Goal: Check status: Check status

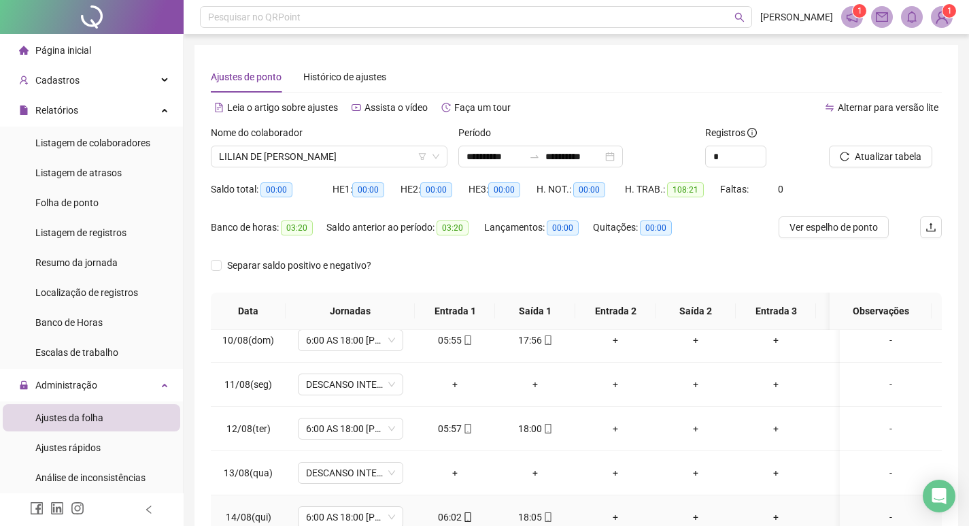
scroll to position [244, 0]
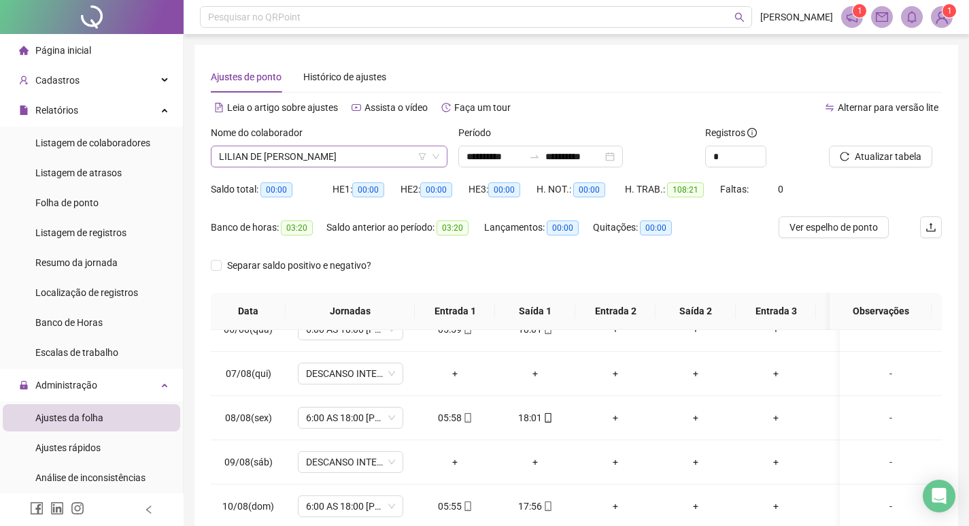
click at [380, 157] on span "LILIAN DE [PERSON_NAME]" at bounding box center [329, 156] width 220 height 20
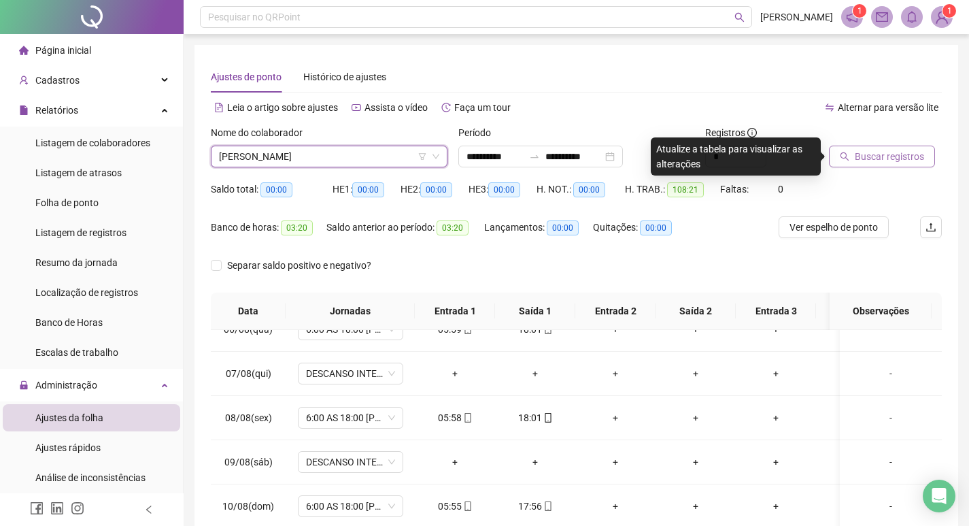
click at [873, 160] on span "Buscar registros" at bounding box center [889, 156] width 69 height 15
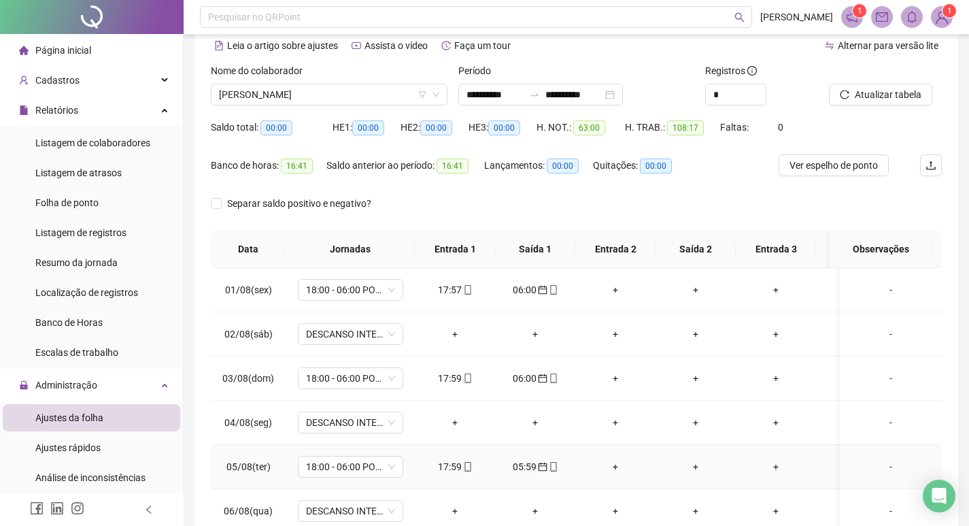
scroll to position [0, 0]
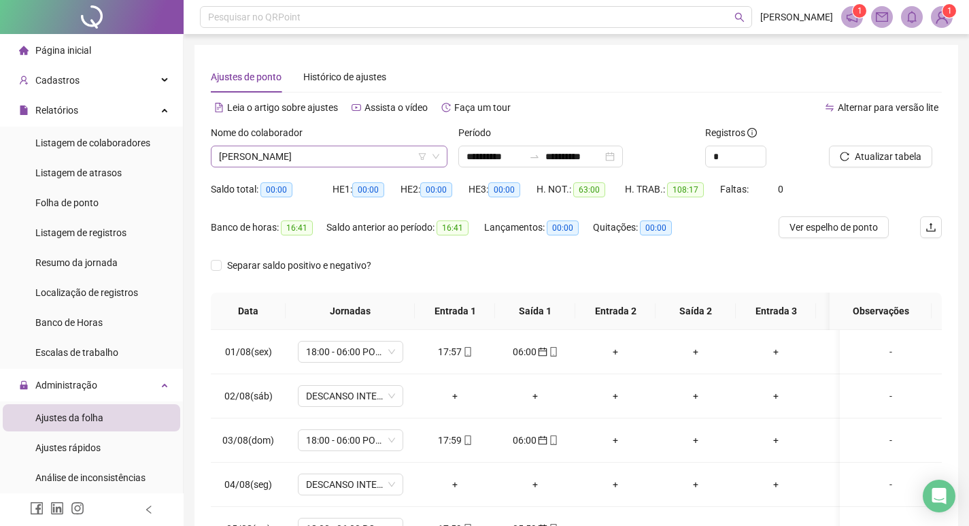
click at [344, 156] on span "[PERSON_NAME]" at bounding box center [329, 156] width 220 height 20
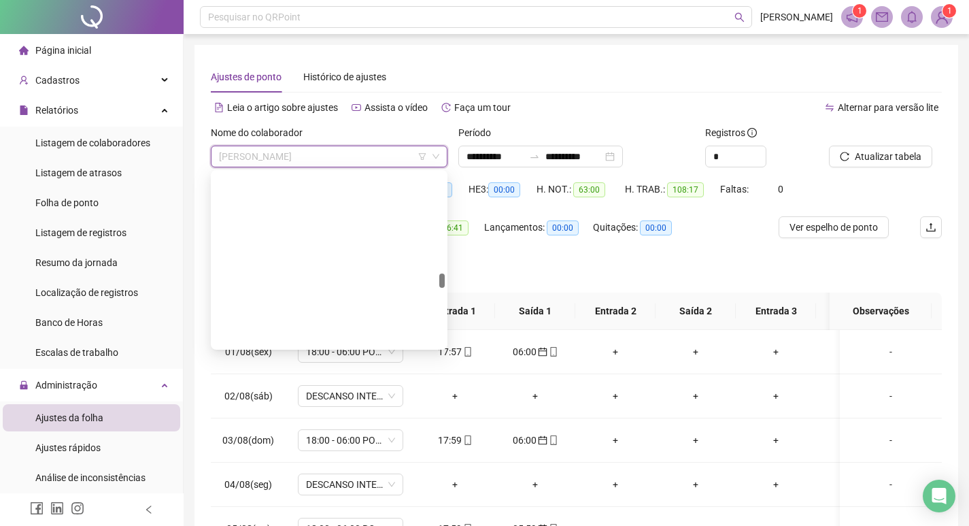
scroll to position [1124, 0]
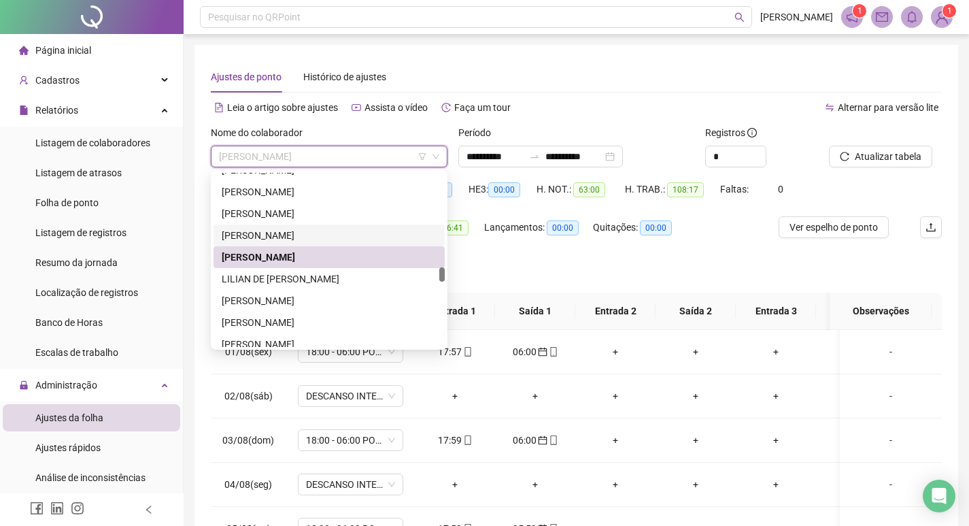
click at [331, 236] on div "[PERSON_NAME]" at bounding box center [329, 235] width 215 height 15
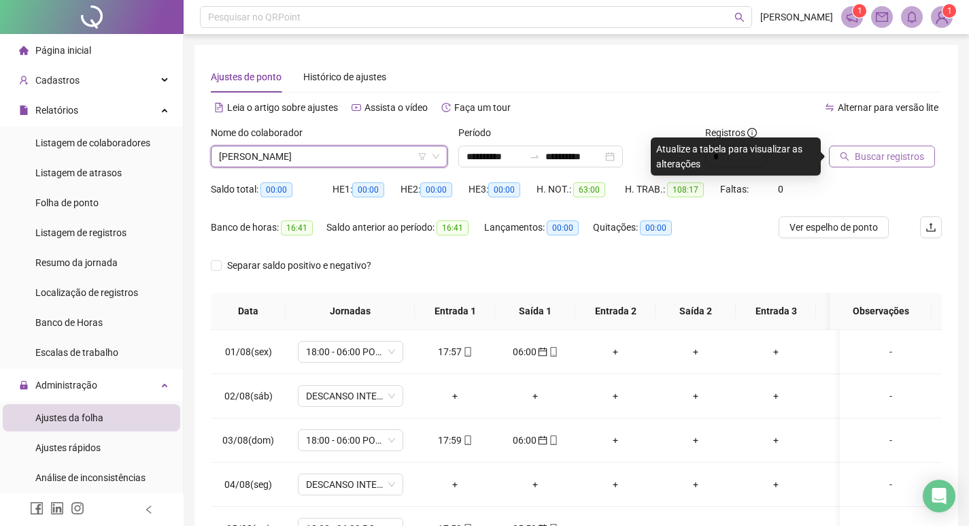
click at [906, 161] on span "Buscar registros" at bounding box center [889, 156] width 69 height 15
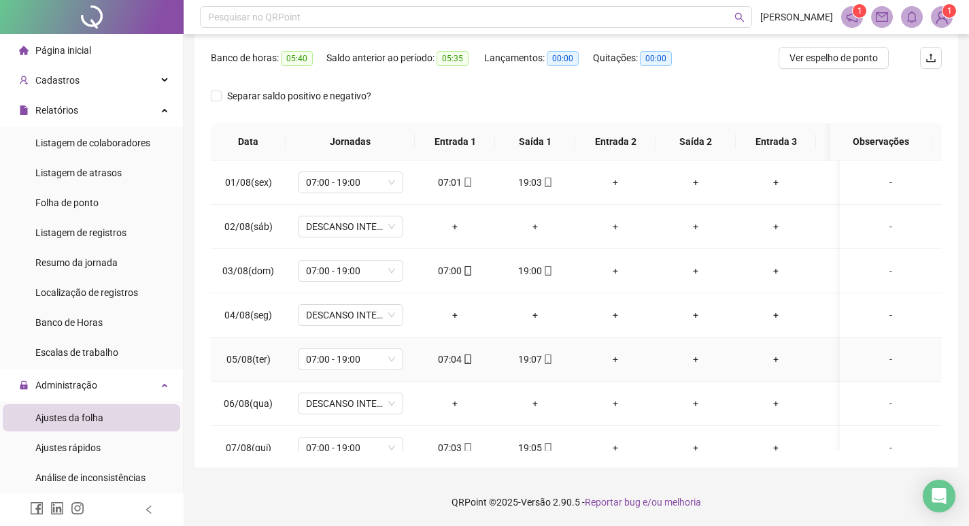
scroll to position [0, 0]
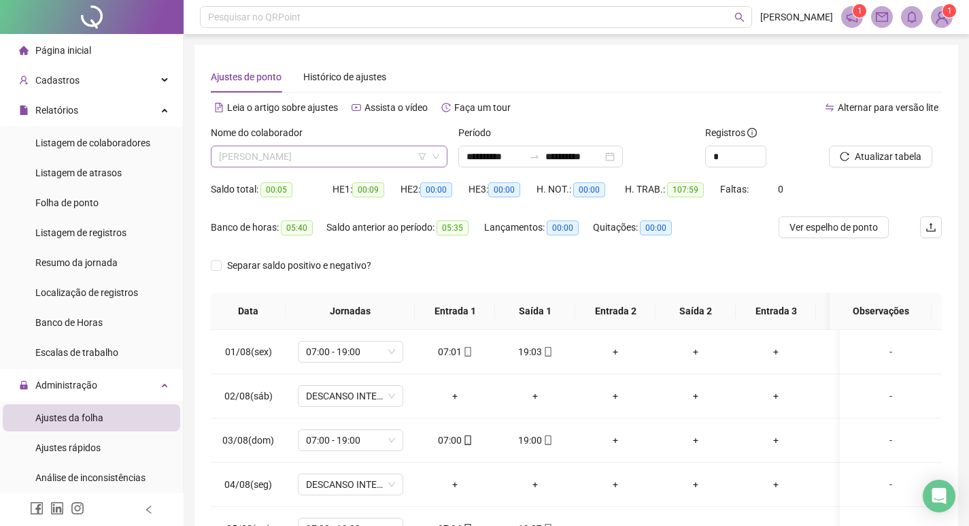
click at [375, 156] on span "[PERSON_NAME]" at bounding box center [329, 156] width 220 height 20
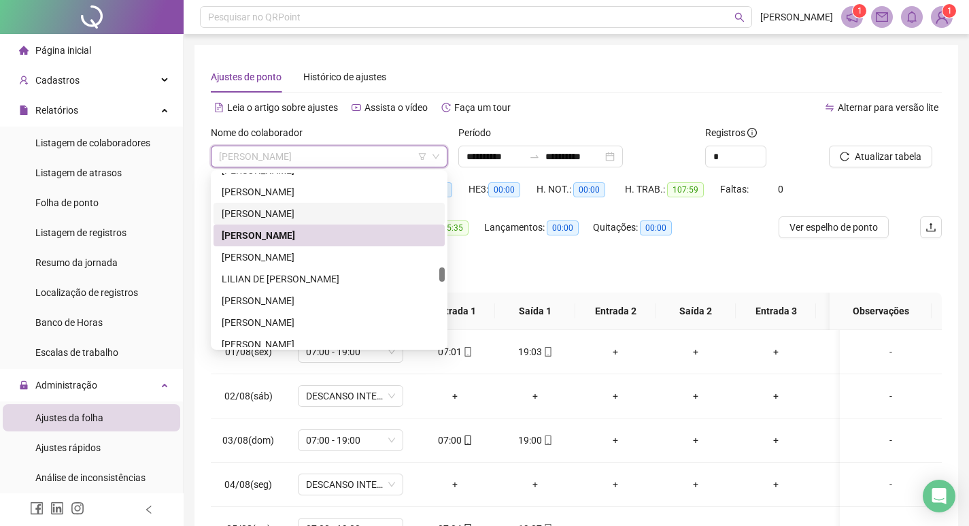
click at [345, 207] on div "[PERSON_NAME]" at bounding box center [329, 213] width 215 height 15
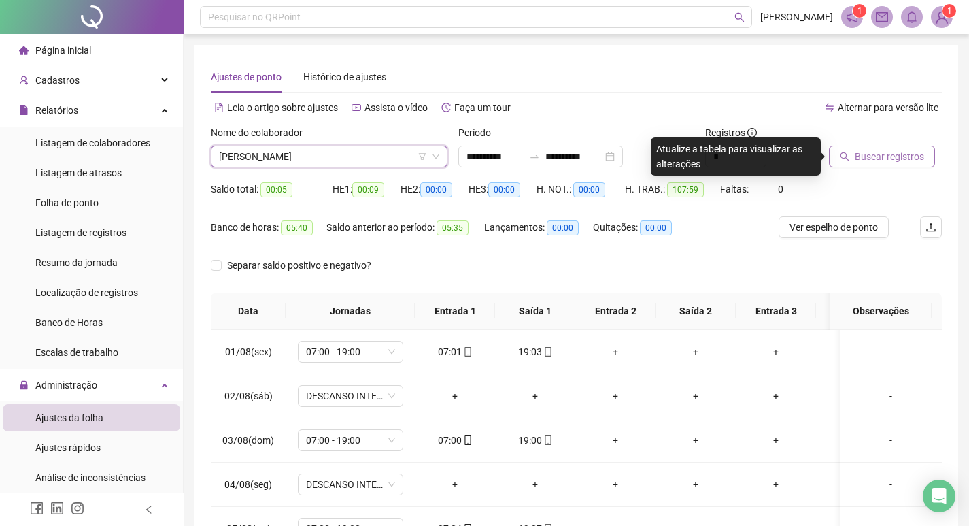
click at [901, 150] on span "Buscar registros" at bounding box center [889, 156] width 69 height 15
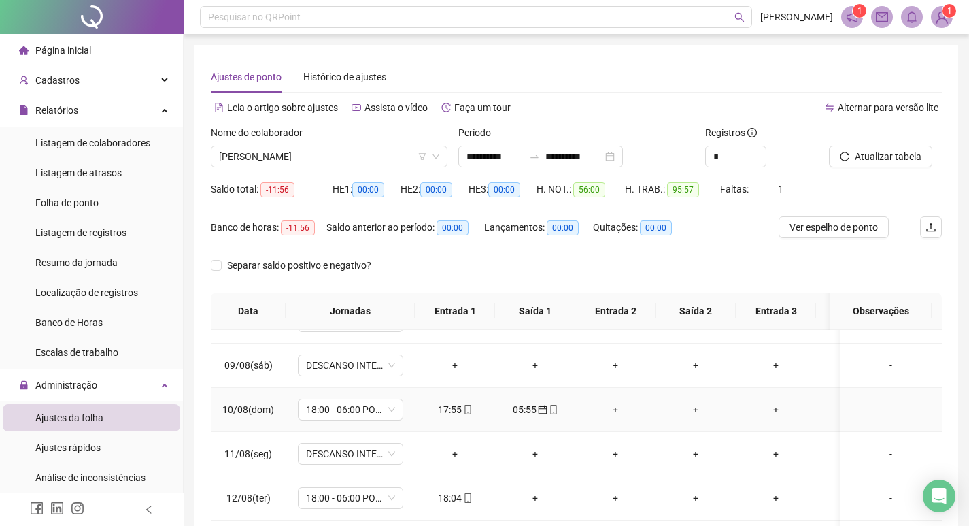
scroll to position [408, 0]
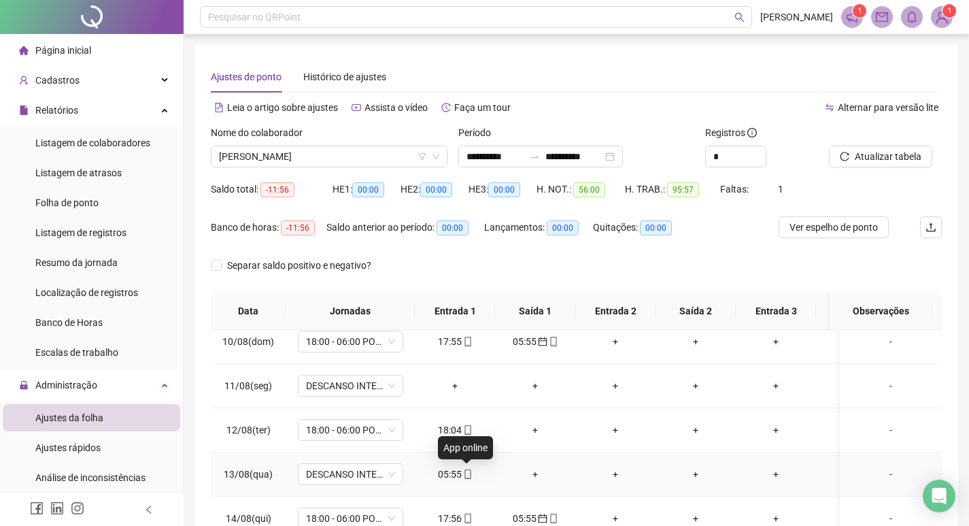
click at [469, 471] on icon "mobile" at bounding box center [468, 474] width 10 height 10
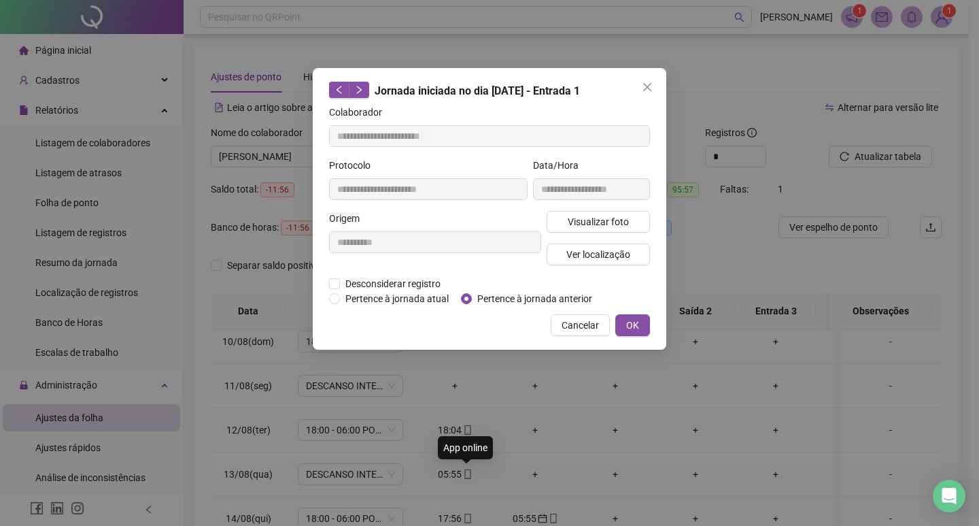
type input "**********"
click at [628, 326] on span "OK" at bounding box center [632, 325] width 13 height 15
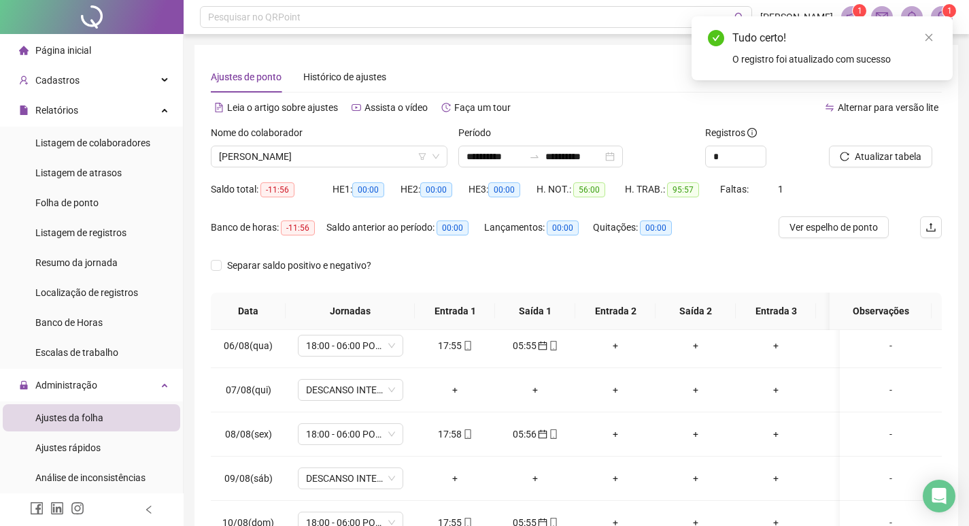
scroll to position [107, 0]
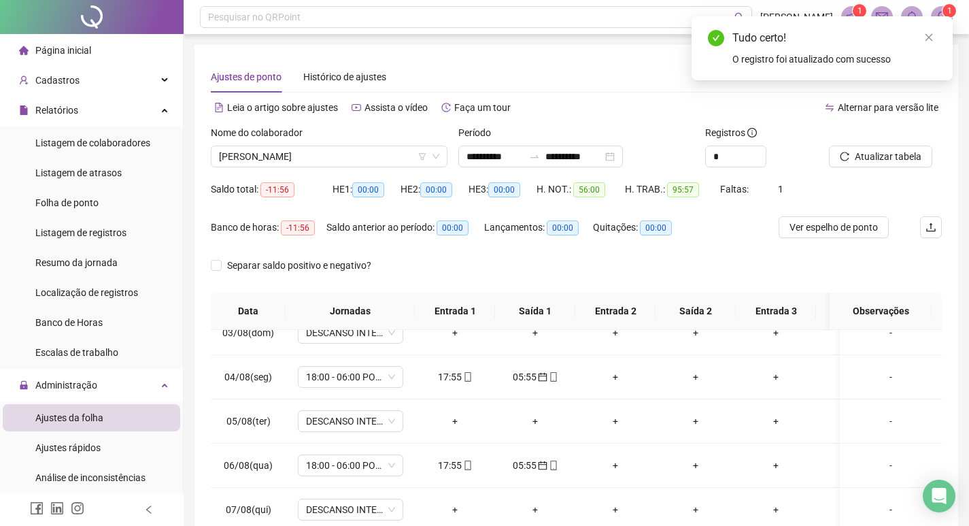
click at [862, 141] on div at bounding box center [868, 135] width 79 height 20
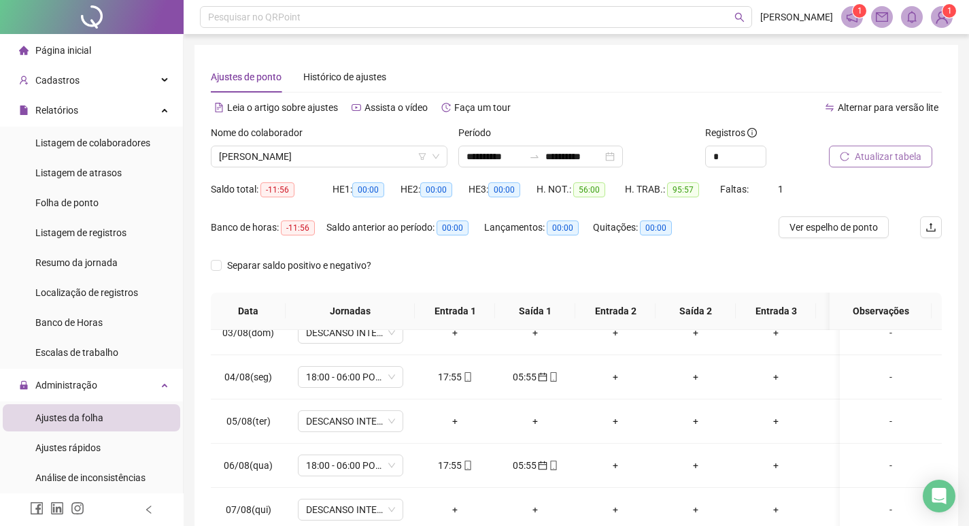
click at [862, 154] on span "Atualizar tabela" at bounding box center [888, 156] width 67 height 15
click at [359, 157] on span "[PERSON_NAME]" at bounding box center [329, 156] width 220 height 20
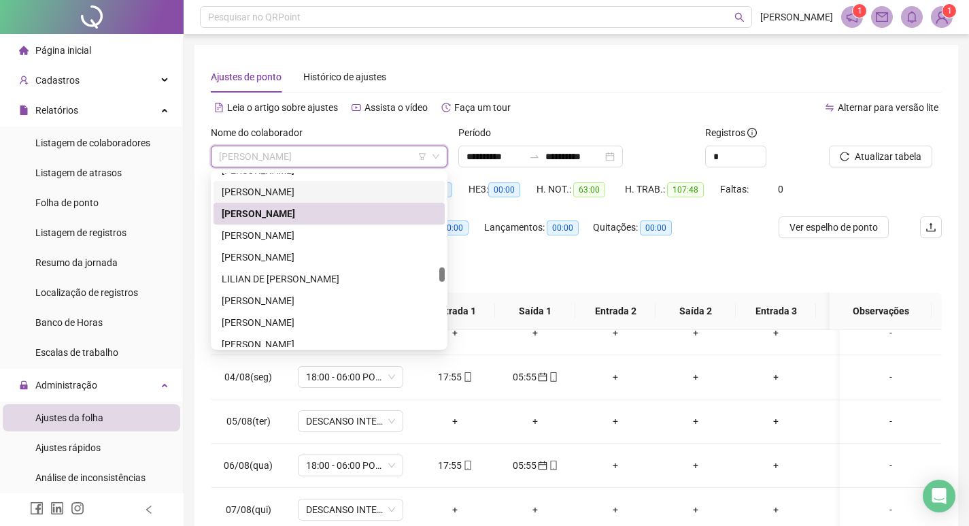
click at [356, 192] on div "[PERSON_NAME]" at bounding box center [329, 191] width 215 height 15
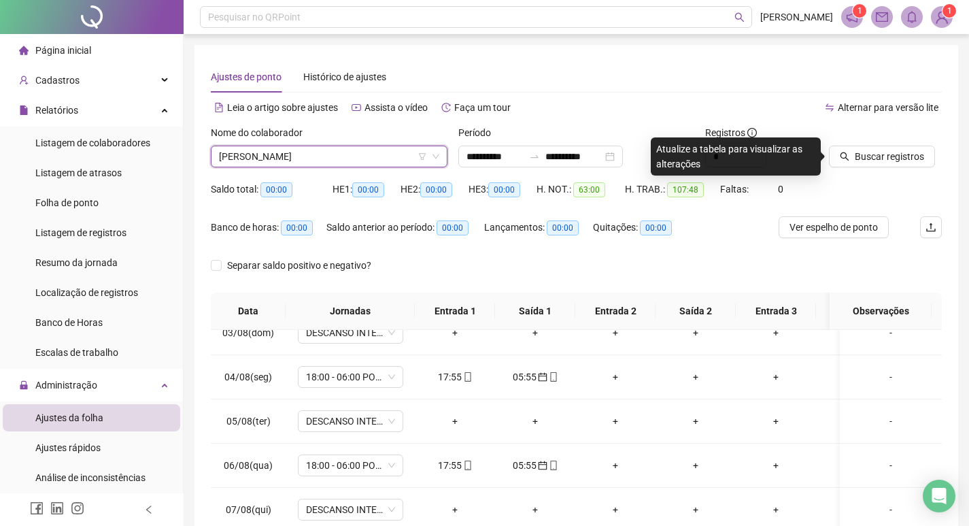
click at [904, 167] on div "Buscar registros" at bounding box center [886, 151] width 124 height 53
click at [904, 165] on button "Buscar registros" at bounding box center [882, 157] width 106 height 22
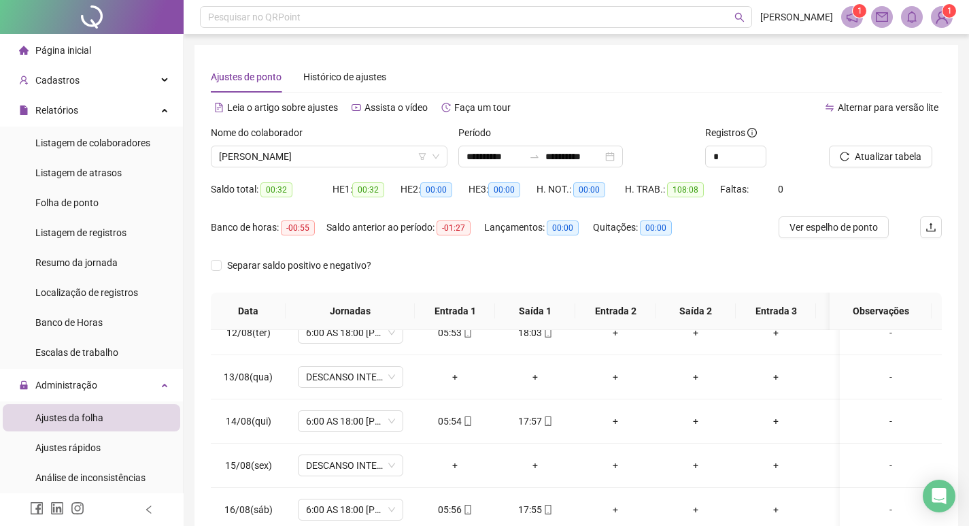
scroll to position [516, 0]
click at [360, 153] on span "[PERSON_NAME]" at bounding box center [329, 156] width 220 height 20
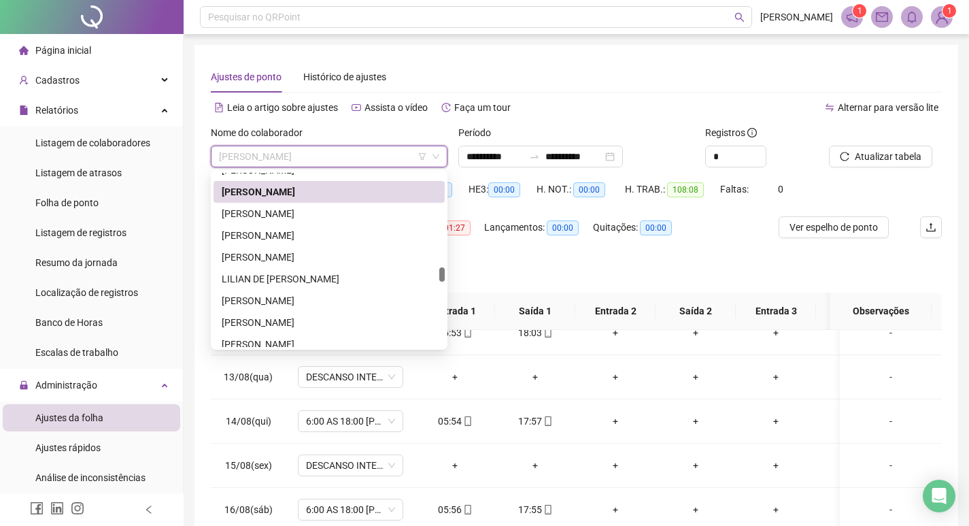
scroll to position [1056, 0]
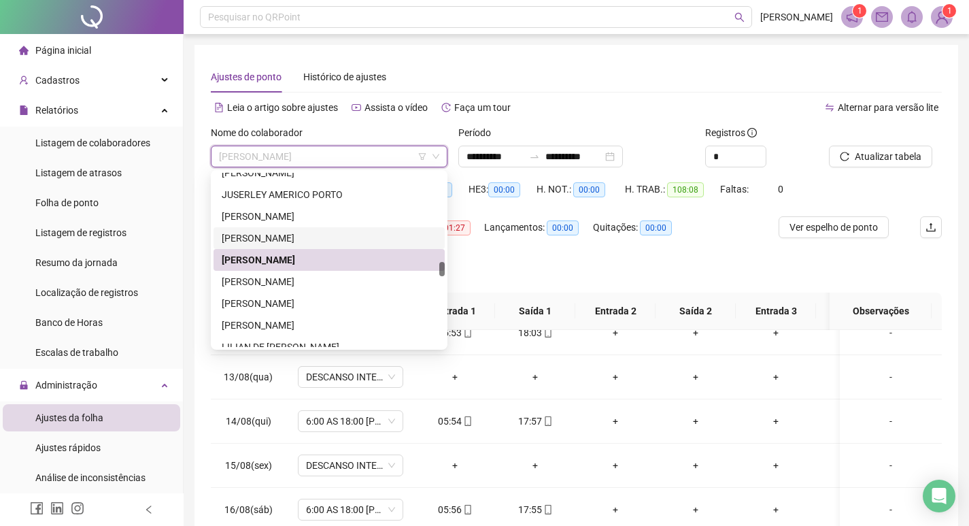
click at [333, 237] on div "[PERSON_NAME]" at bounding box center [329, 238] width 215 height 15
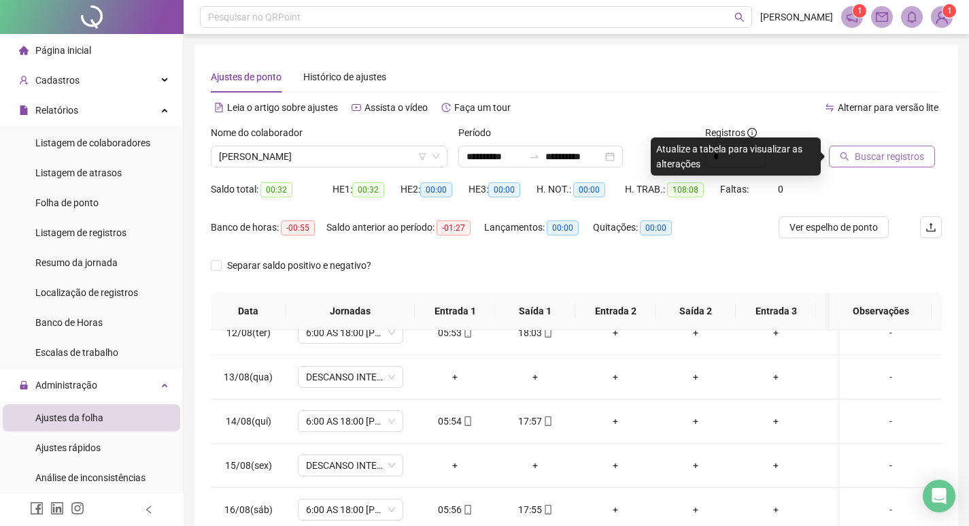
click at [871, 153] on span "Buscar registros" at bounding box center [889, 156] width 69 height 15
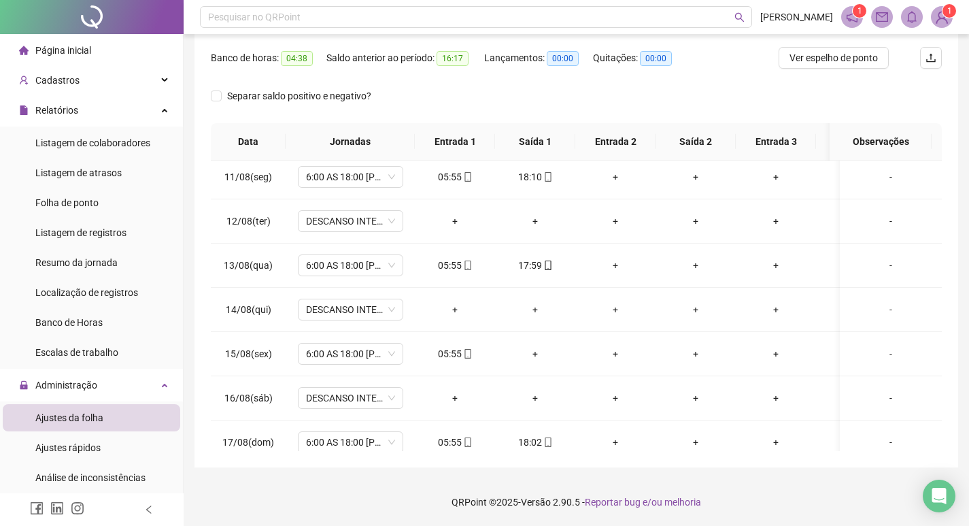
scroll to position [0, 0]
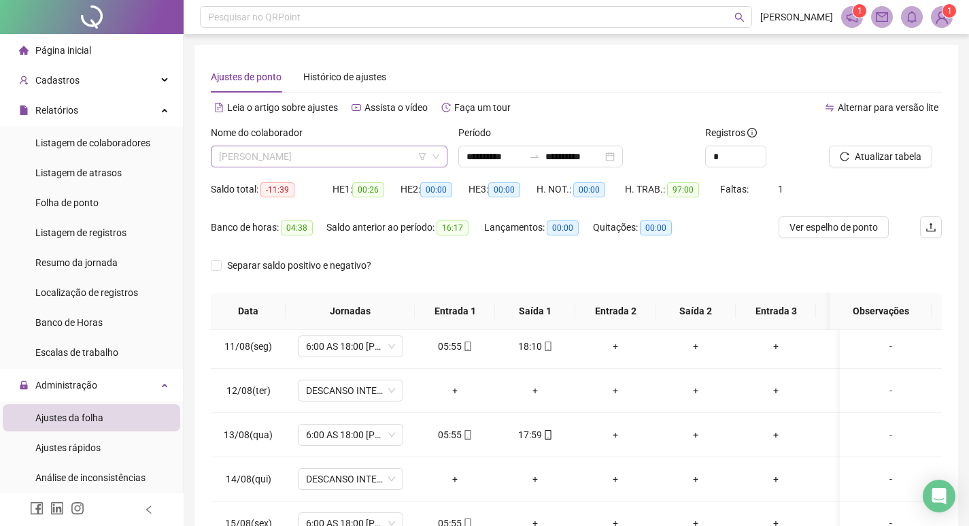
click at [337, 147] on span "[PERSON_NAME]" at bounding box center [329, 156] width 220 height 20
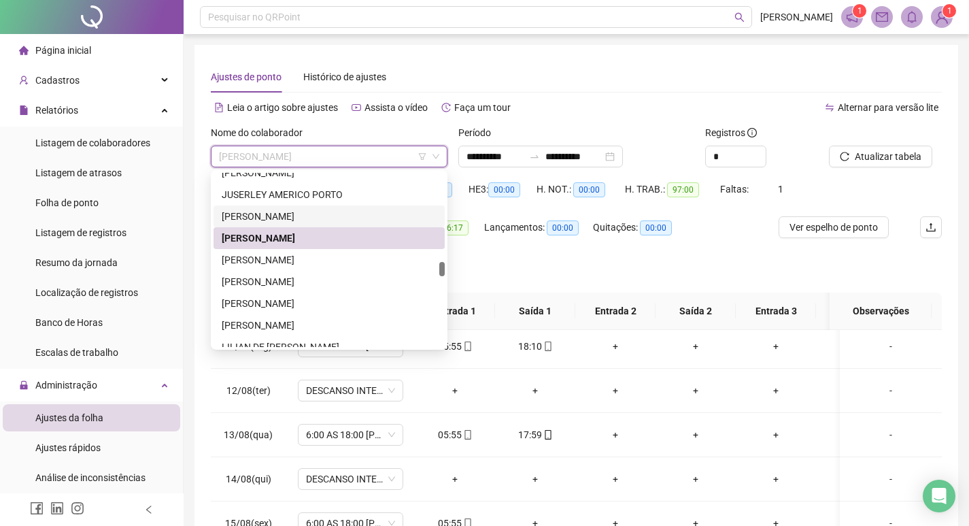
click at [335, 211] on div "[PERSON_NAME]" at bounding box center [329, 216] width 215 height 15
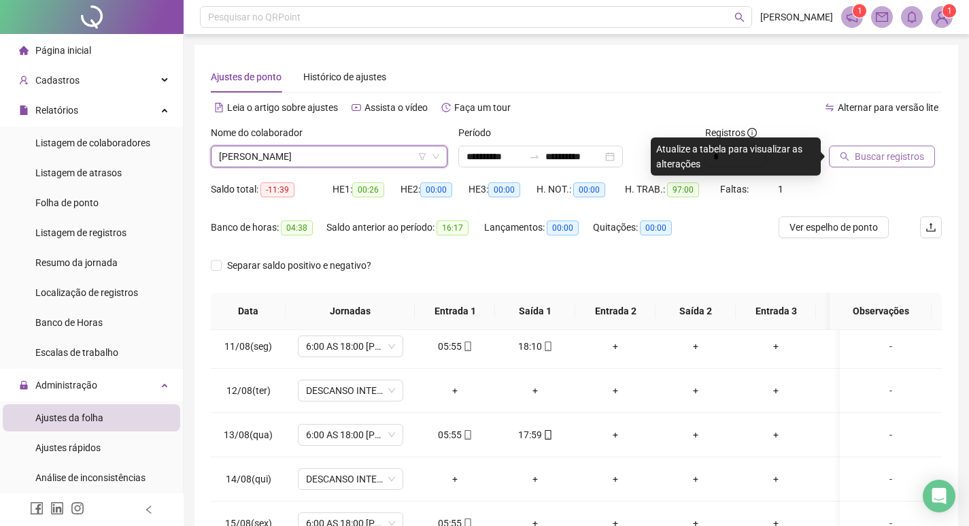
click at [890, 156] on span "Buscar registros" at bounding box center [889, 156] width 69 height 15
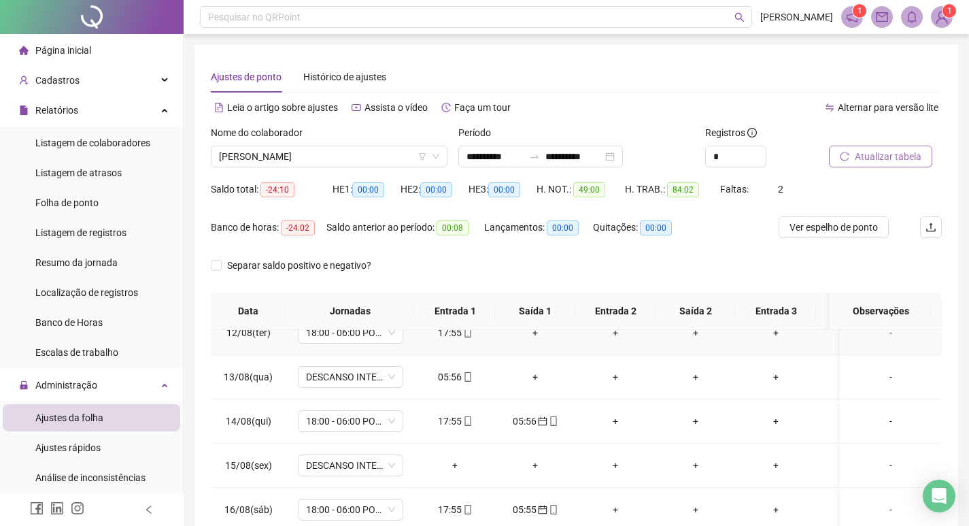
scroll to position [448, 0]
